Goal: Transaction & Acquisition: Purchase product/service

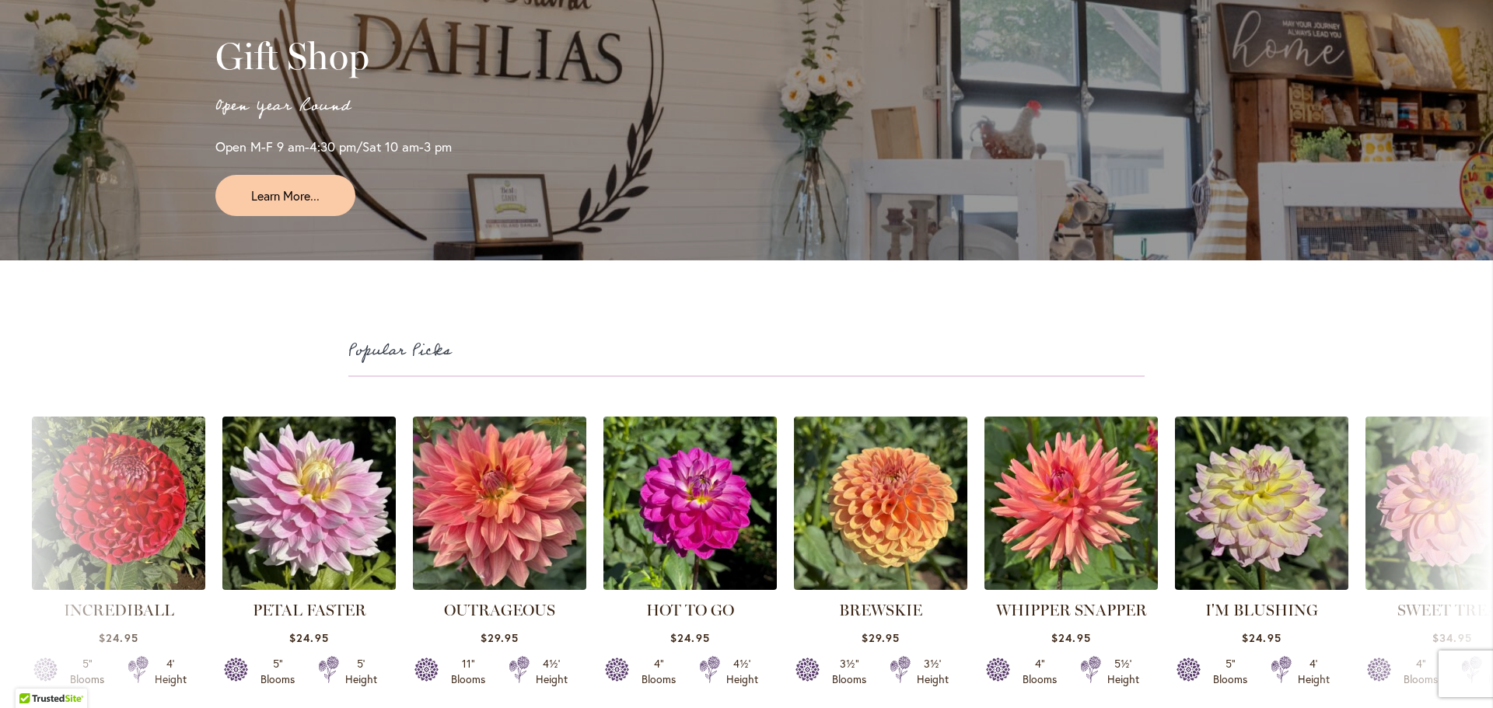
scroll to position [3965, 0]
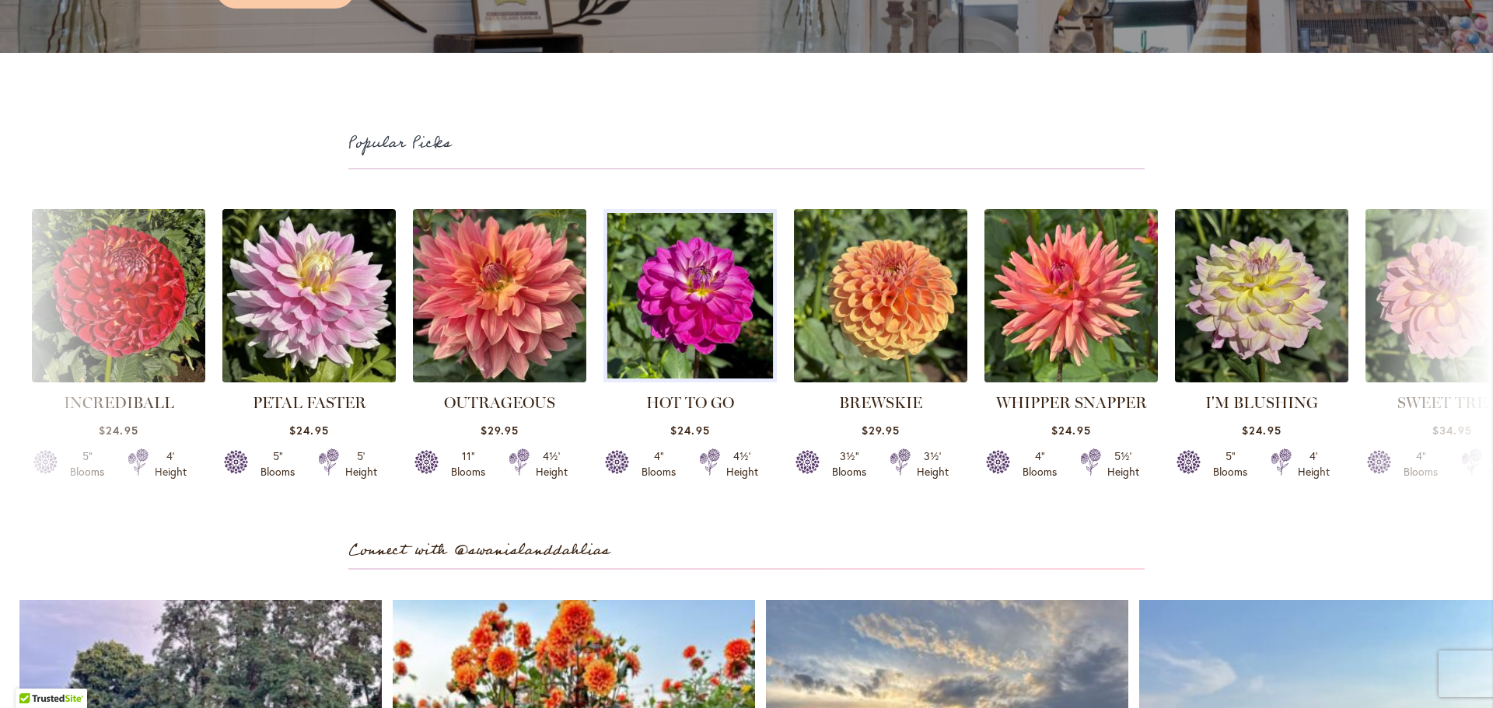
click at [683, 281] on img at bounding box center [690, 296] width 182 height 182
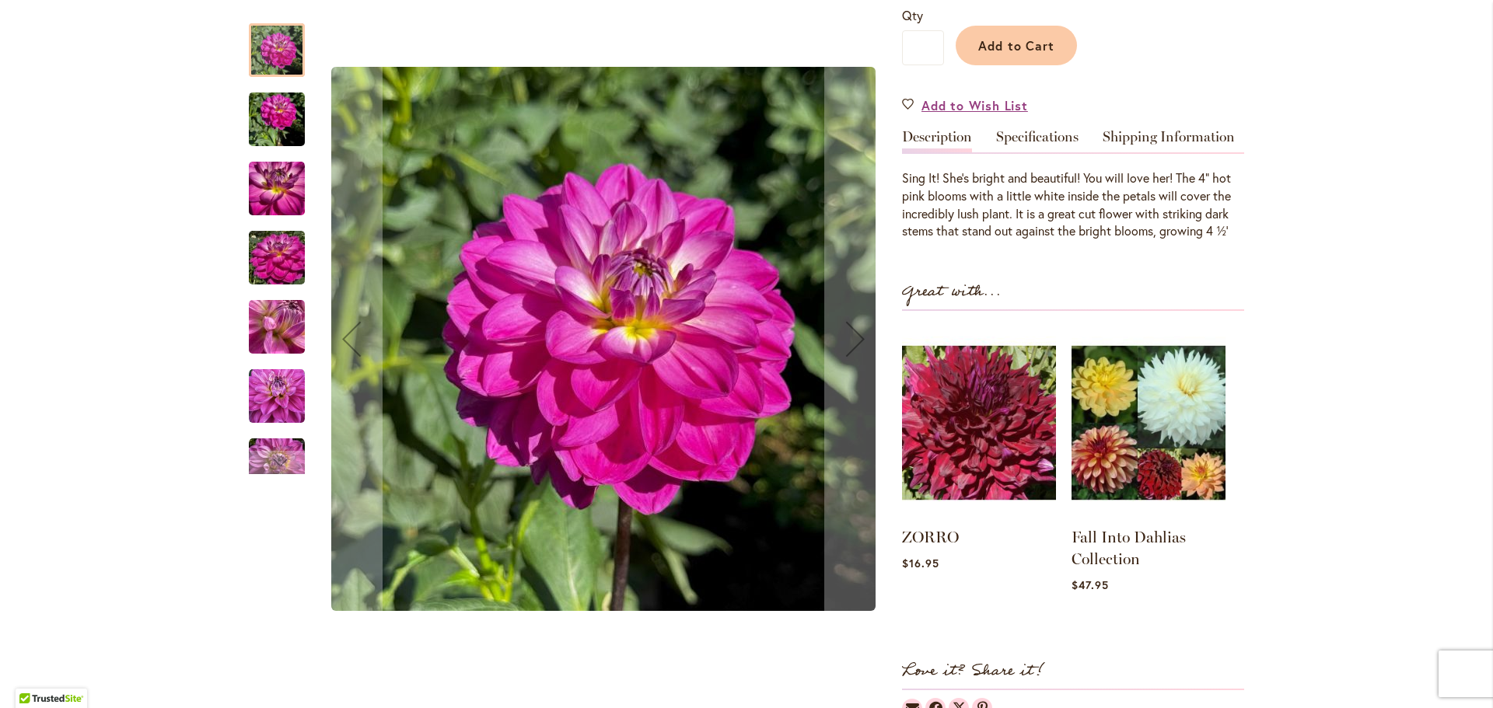
scroll to position [389, 0]
click at [257, 125] on img "HOT TO GO" at bounding box center [277, 119] width 56 height 75
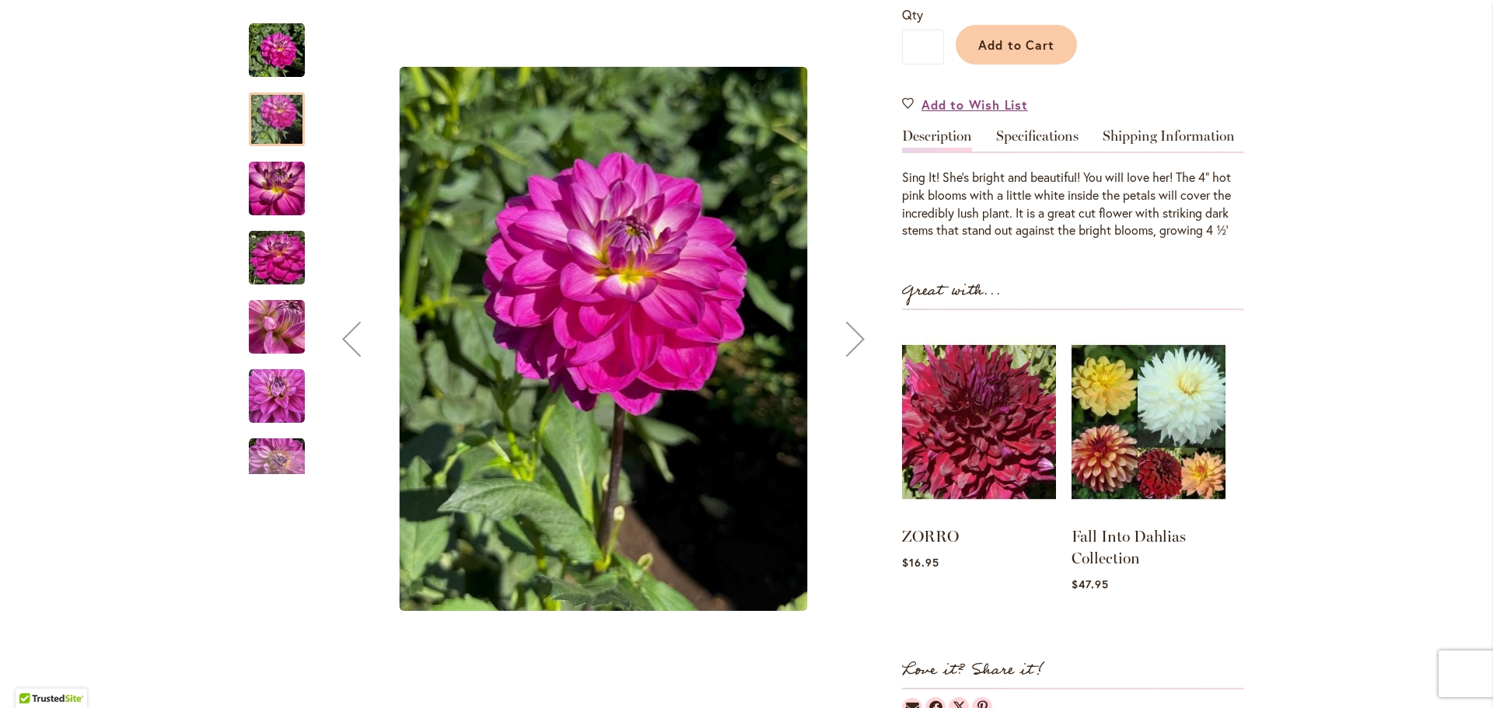
click at [281, 215] on div "HOT TO GO" at bounding box center [285, 249] width 72 height 69
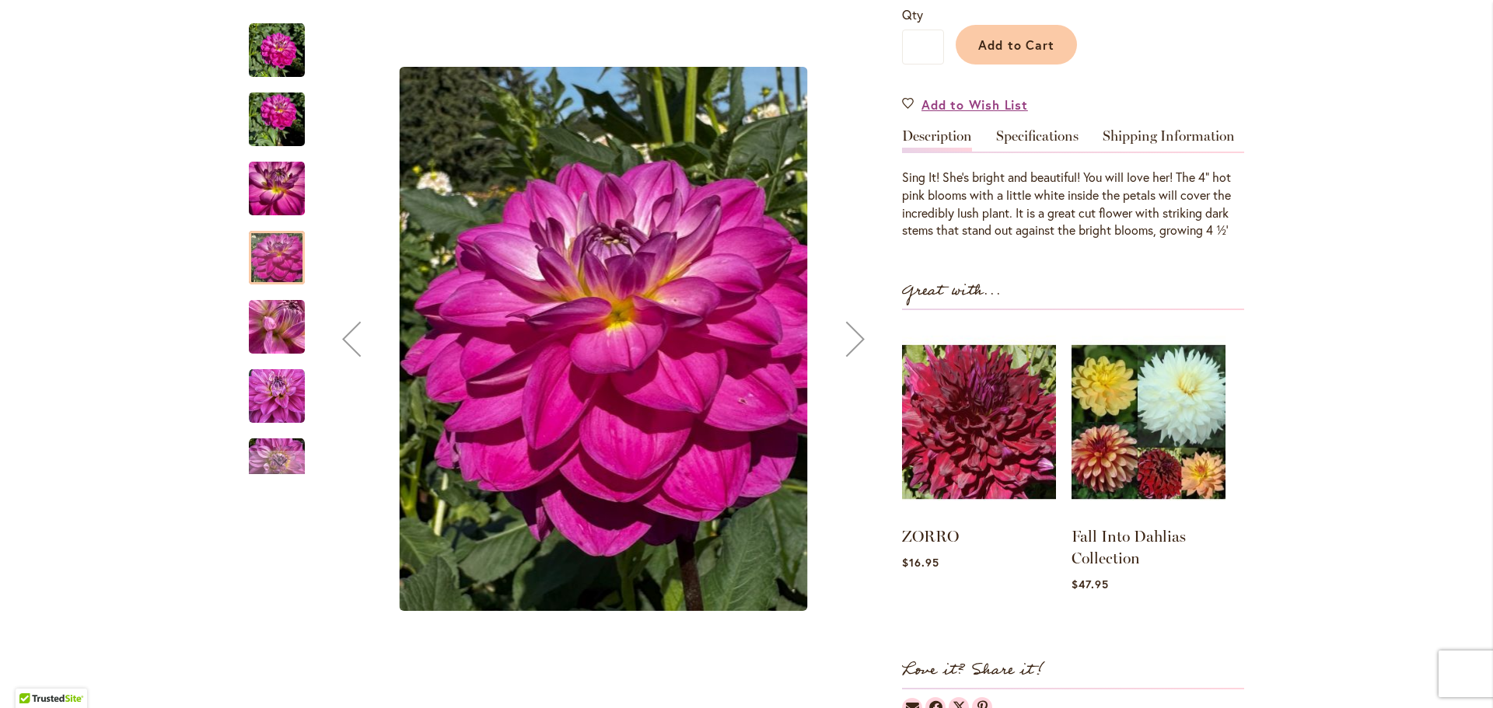
click at [273, 260] on div at bounding box center [277, 258] width 56 height 54
click at [266, 330] on img "HOT TO GO" at bounding box center [277, 327] width 112 height 84
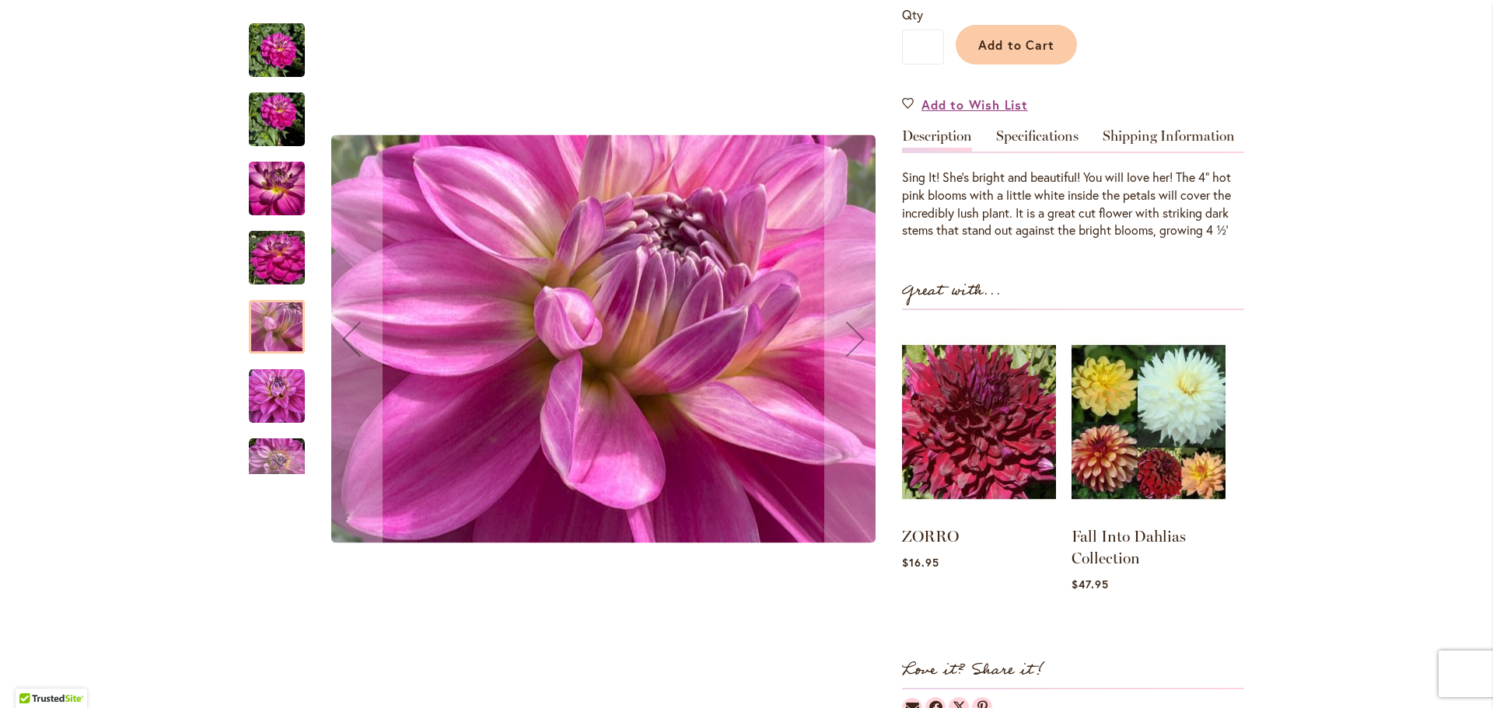
click at [260, 397] on img "HOT TO GO" at bounding box center [277, 397] width 56 height 56
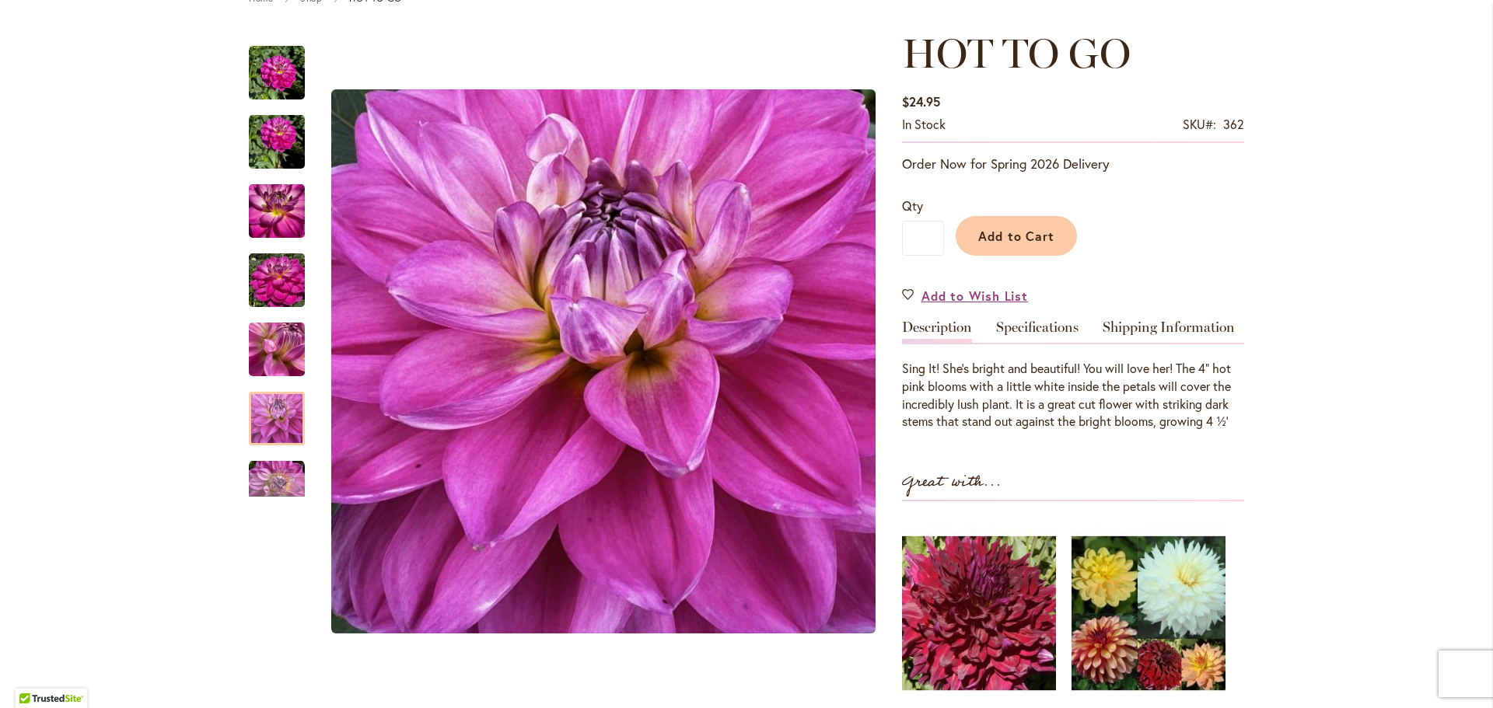
scroll to position [0, 0]
